Goal: Task Accomplishment & Management: Manage account settings

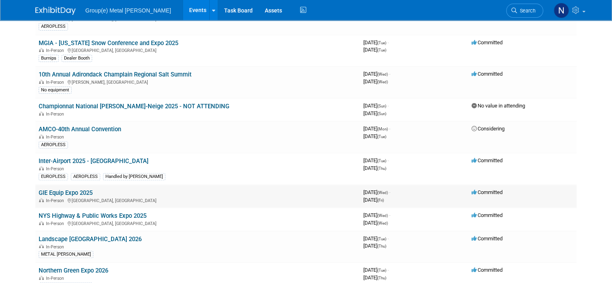
scroll to position [281, 0]
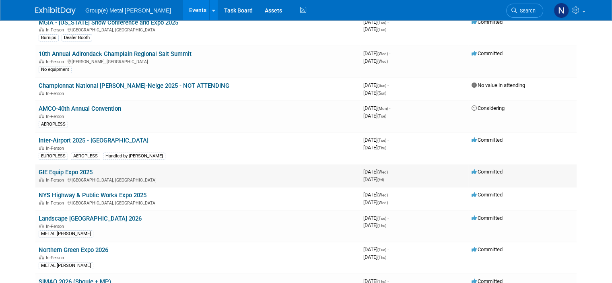
click at [68, 172] on link "GIE Equip Expo 2025" at bounding box center [66, 171] width 54 height 7
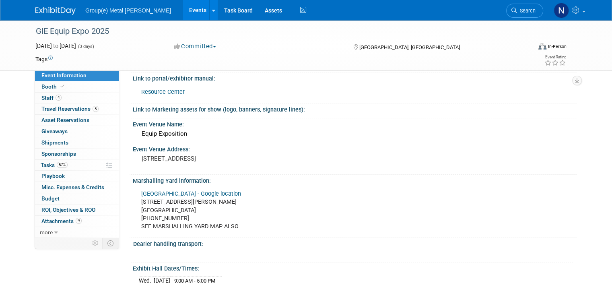
scroll to position [80, 0]
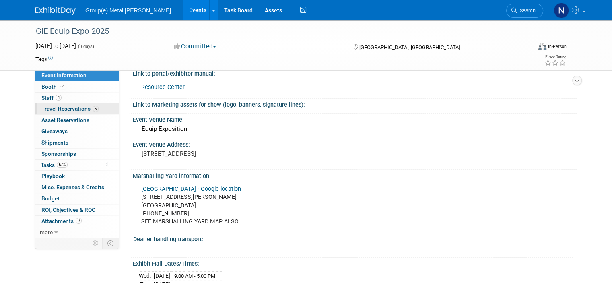
click at [56, 111] on span "Travel Reservations 5" at bounding box center [69, 108] width 57 height 6
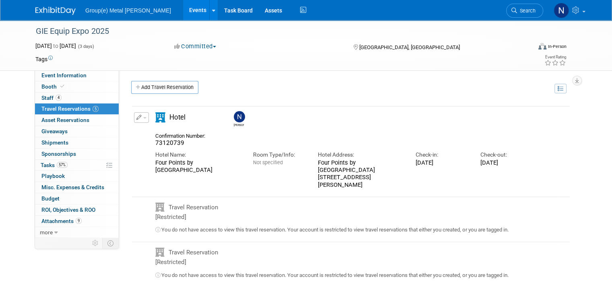
drag, startPoint x: 370, startPoint y: 185, endPoint x: 312, endPoint y: 178, distance: 59.1
click at [312, 178] on div "Hotel Address: Four Points by Sheraton Louisville Airport 2850 Crittenden Dr, L…" at bounding box center [360, 167] width 97 height 41
copy div "2850 Crittenden Dr, Louisville, KY 40209, United States"
